Goal: Task Accomplishment & Management: Manage account settings

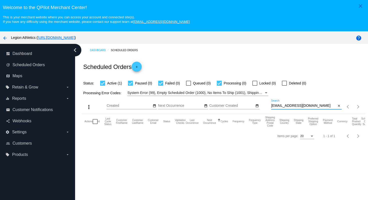
drag, startPoint x: 321, startPoint y: 107, endPoint x: 317, endPoint y: 103, distance: 6.0
click at [317, 103] on div "[EMAIL_ADDRESS][DOMAIN_NAME] Search" at bounding box center [303, 104] width 65 height 10
paste input "ky.s.dav"
type input "[EMAIL_ADDRESS][DOMAIN_NAME]"
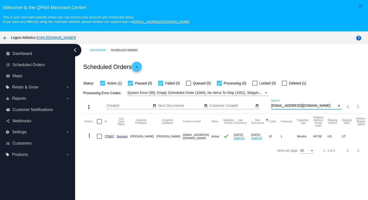
click at [109, 139] on mat-cell "775607" at bounding box center [110, 136] width 12 height 15
click at [109, 138] on link "775607" at bounding box center [109, 135] width 10 height 3
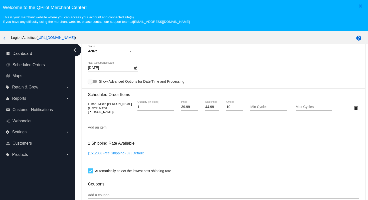
scroll to position [319, 0]
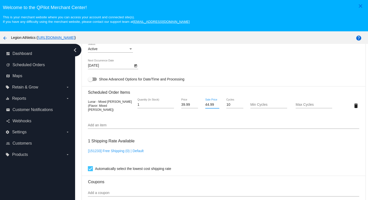
drag, startPoint x: 215, startPoint y: 110, endPoint x: 201, endPoint y: 110, distance: 13.3
click at [201, 110] on div "44.99 Sale Price" at bounding box center [212, 105] width 23 height 14
type input "4"
type input "34.99"
click at [209, 151] on mat-card "Customer 4913314: [PERSON_NAME] [EMAIL_ADDRESS][DOMAIN_NAME] Customer Shipping …" at bounding box center [223, 94] width 283 height 501
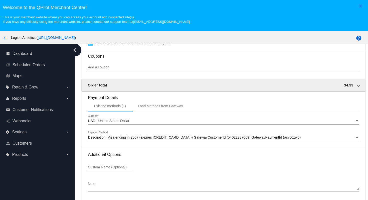
scroll to position [32, 0]
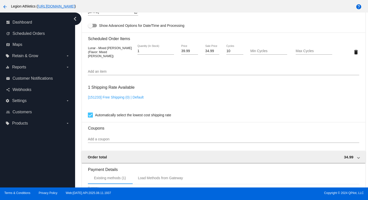
scroll to position [449, 0]
